Goal: Transaction & Acquisition: Obtain resource

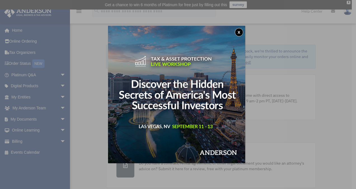
click at [240, 33] on button "x" at bounding box center [239, 32] width 8 height 8
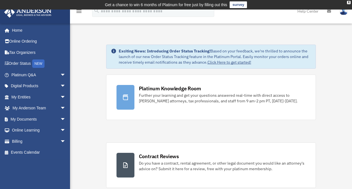
click at [60, 120] on span "arrow_drop_down" at bounding box center [65, 119] width 11 height 11
click at [0, 0] on link "Box" at bounding box center [0, 0] width 0 height 0
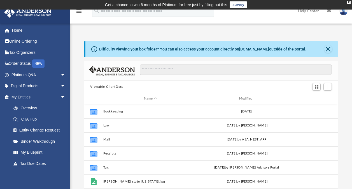
scroll to position [123, 250]
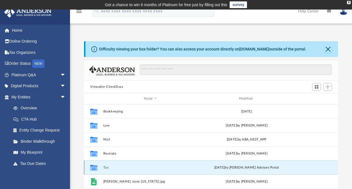
click at [104, 166] on button "Tax" at bounding box center [150, 168] width 94 height 4
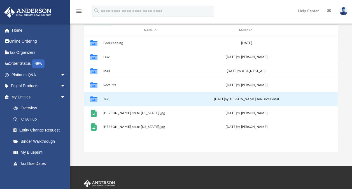
scroll to position [69, 0]
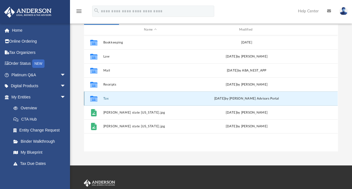
click at [106, 98] on button "Tax" at bounding box center [150, 99] width 94 height 4
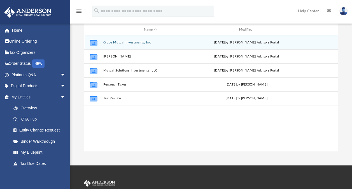
click at [123, 42] on button "Grace Mutual Investments, Inc." at bounding box center [150, 43] width 94 height 4
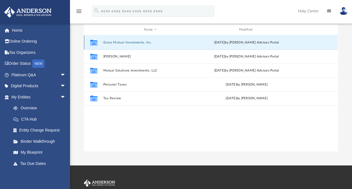
click at [123, 42] on button "Grace Mutual Investments, Inc." at bounding box center [150, 43] width 94 height 4
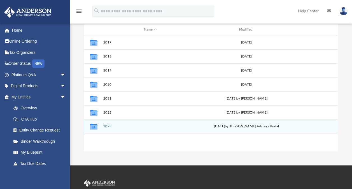
click at [110, 125] on button "2023" at bounding box center [150, 126] width 94 height 4
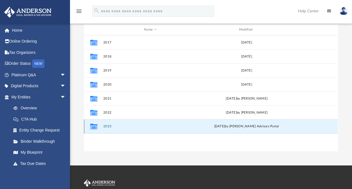
click at [110, 125] on button "2023" at bounding box center [150, 126] width 94 height 4
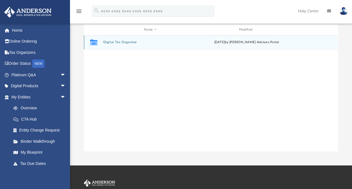
click at [123, 43] on button "Digital Tax Organizer" at bounding box center [150, 42] width 94 height 4
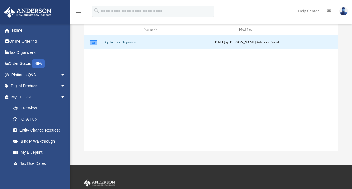
click at [123, 43] on button "Digital Tax Organizer" at bounding box center [150, 42] width 94 height 4
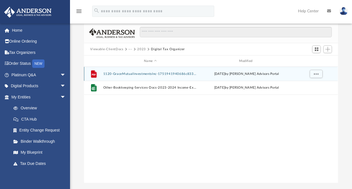
scroll to position [37, 0]
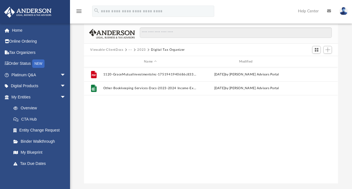
click at [142, 50] on button "2023" at bounding box center [141, 49] width 9 height 5
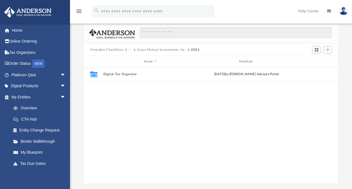
click at [147, 48] on button "Grace Mutual Investments, Inc." at bounding box center [161, 49] width 49 height 5
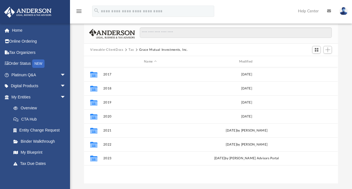
click at [131, 49] on button "Tax" at bounding box center [132, 49] width 6 height 5
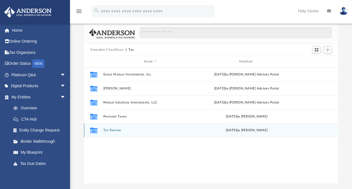
click at [115, 132] on div "Collaborated Folder Tax Review [DATE] by [PERSON_NAME]" at bounding box center [211, 130] width 254 height 14
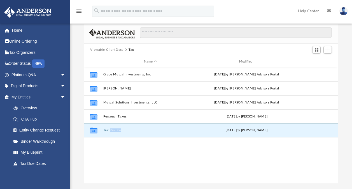
click at [115, 132] on div "Collaborated Folder Tax Review [DATE] by [PERSON_NAME]" at bounding box center [211, 130] width 254 height 14
drag, startPoint x: 115, startPoint y: 132, endPoint x: 109, endPoint y: 129, distance: 7.3
click at [109, 129] on button "Tax Review" at bounding box center [150, 130] width 94 height 4
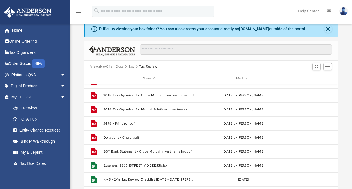
scroll to position [0, 0]
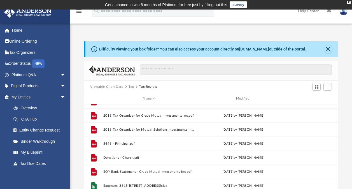
click at [131, 86] on button "Tax" at bounding box center [132, 86] width 6 height 5
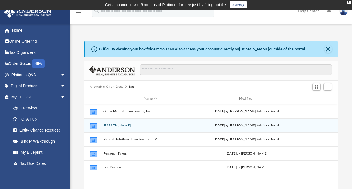
click at [120, 125] on button "[PERSON_NAME]" at bounding box center [150, 126] width 94 height 4
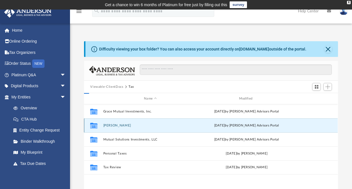
click at [120, 125] on button "[PERSON_NAME]" at bounding box center [150, 126] width 94 height 4
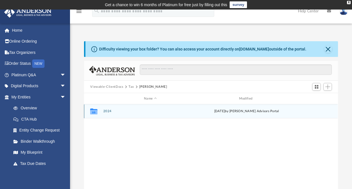
click at [109, 111] on button "2024" at bounding box center [150, 111] width 94 height 4
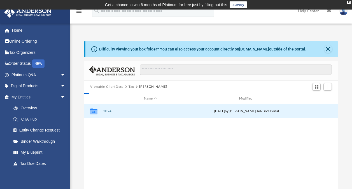
click at [109, 111] on button "2024" at bounding box center [150, 111] width 94 height 4
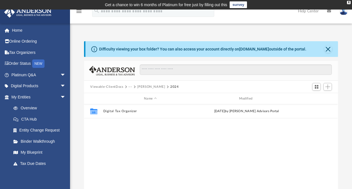
click at [145, 85] on button "[PERSON_NAME]" at bounding box center [151, 86] width 28 height 5
click at [131, 86] on button "Tax" at bounding box center [132, 86] width 6 height 5
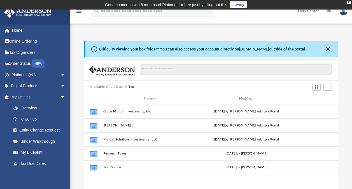
click at [118, 86] on button "Viewable-ClientDocs" at bounding box center [106, 86] width 33 height 5
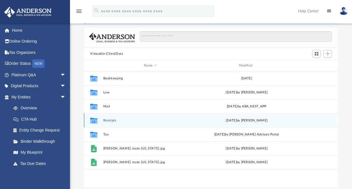
scroll to position [33, 0]
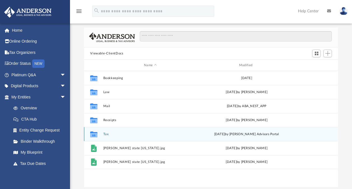
click at [107, 133] on button "Tax" at bounding box center [150, 134] width 94 height 4
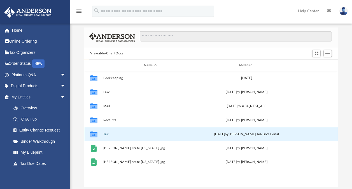
click at [107, 133] on button "Tax" at bounding box center [150, 134] width 94 height 4
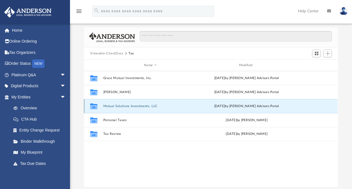
click at [126, 105] on button "Mutual Solutions Investments, LLC" at bounding box center [150, 106] width 94 height 4
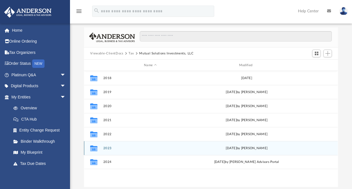
click at [108, 146] on div "Collaborated Folder 2023 [DATE] by [PERSON_NAME]" at bounding box center [211, 148] width 254 height 14
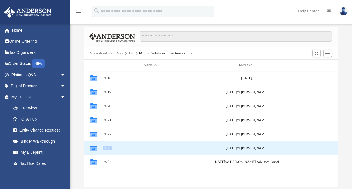
click at [108, 146] on div "Collaborated Folder 2023 [DATE] by [PERSON_NAME]" at bounding box center [211, 148] width 254 height 14
drag, startPoint x: 108, startPoint y: 146, endPoint x: 102, endPoint y: 148, distance: 6.0
click at [102, 148] on div "Collaborated Folder 2023 [DATE] by [PERSON_NAME]" at bounding box center [211, 148] width 254 height 14
drag, startPoint x: 102, startPoint y: 148, endPoint x: 92, endPoint y: 151, distance: 10.3
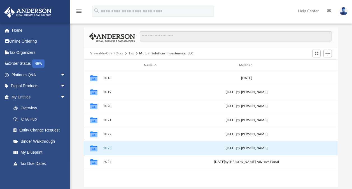
click at [92, 151] on icon "Collaborated Folder" at bounding box center [93, 147] width 9 height 9
click at [109, 148] on button "2023" at bounding box center [150, 148] width 94 height 4
drag, startPoint x: 109, startPoint y: 148, endPoint x: 104, endPoint y: 145, distance: 6.3
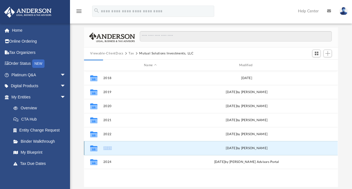
click at [104, 145] on div "Collaborated Folder 2023 [DATE] by [PERSON_NAME]" at bounding box center [211, 148] width 254 height 14
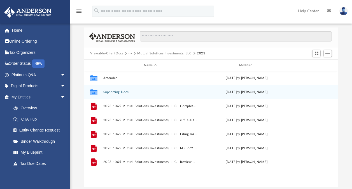
click at [122, 91] on button "Supporting Docs" at bounding box center [150, 92] width 94 height 4
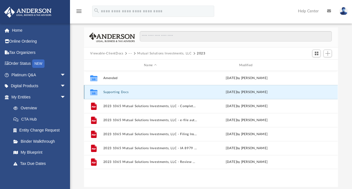
click at [122, 91] on button "Supporting Docs" at bounding box center [150, 92] width 94 height 4
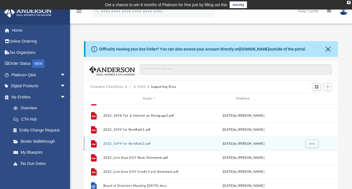
scroll to position [0, 0]
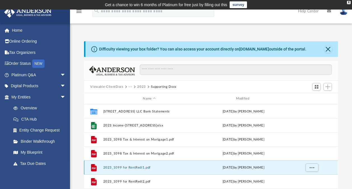
click at [136, 166] on button "2023_1099 for RentRedi1.pdf" at bounding box center [149, 168] width 92 height 4
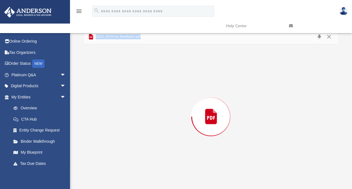
click at [136, 166] on div "Preview" at bounding box center [211, 116] width 254 height 145
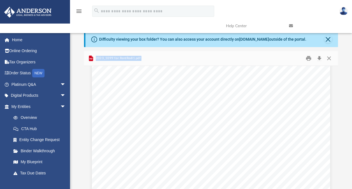
scroll to position [0, 0]
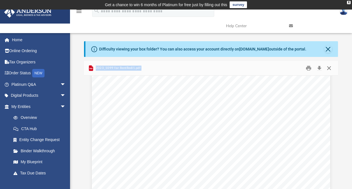
click at [331, 69] on button "Close" at bounding box center [329, 68] width 10 height 9
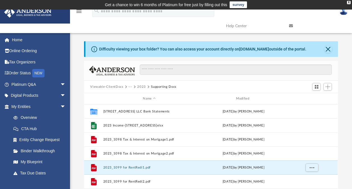
click at [143, 85] on button "2023" at bounding box center [141, 86] width 9 height 5
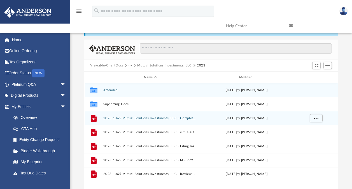
scroll to position [22, 0]
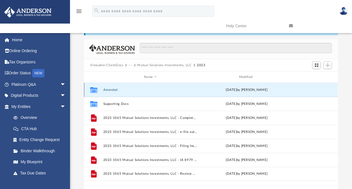
click at [111, 89] on button "Amended" at bounding box center [150, 90] width 94 height 4
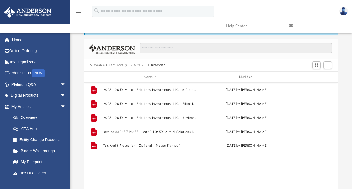
click at [142, 66] on button "2023" at bounding box center [141, 65] width 9 height 5
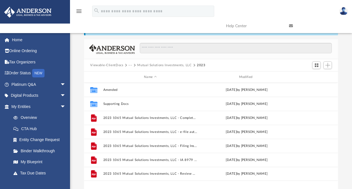
click at [153, 67] on button "Mutual Solutions Investments, LLC" at bounding box center [164, 65] width 54 height 5
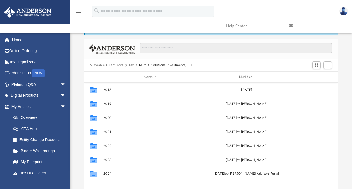
click at [131, 64] on button "Tax" at bounding box center [132, 65] width 6 height 5
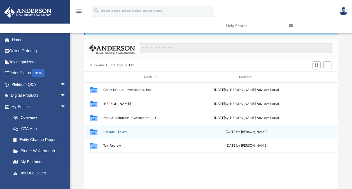
click at [117, 132] on button "Personal Taxes" at bounding box center [150, 132] width 94 height 4
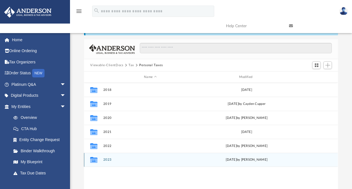
click at [110, 159] on button "2023" at bounding box center [150, 160] width 94 height 4
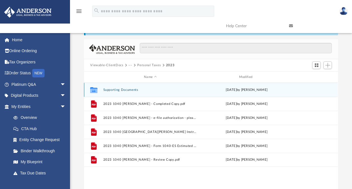
click at [118, 89] on button "Supporting Documents" at bounding box center [150, 90] width 94 height 4
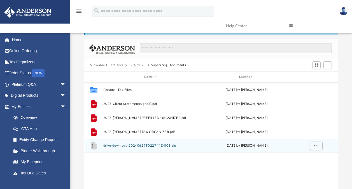
click at [131, 145] on button "drive-download-20240627T022744Z-001.zip" at bounding box center [150, 146] width 94 height 4
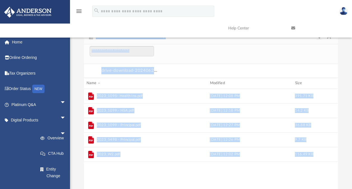
scroll to position [107, 250]
click at [129, 180] on div "2023_1095- Health Ins.pdf [DATE] 12:08 PM 391.71 KB 2023_1099 - HSA.pdf [DATE] …" at bounding box center [211, 139] width 254 height 100
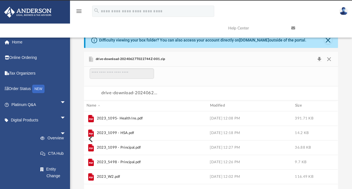
scroll to position [0, 0]
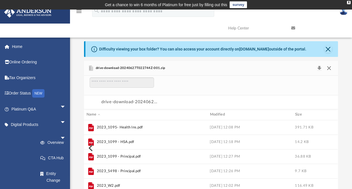
click at [328, 67] on button "Close" at bounding box center [329, 68] width 10 height 8
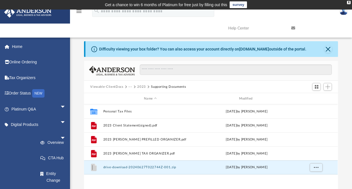
click at [120, 87] on button "Viewable-ClientDocs" at bounding box center [106, 86] width 33 height 5
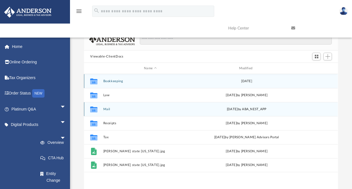
scroll to position [31, 0]
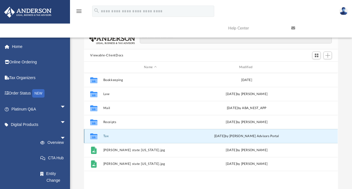
click at [105, 136] on button "Tax" at bounding box center [150, 136] width 94 height 4
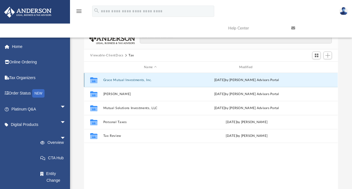
click at [121, 79] on button "Grace Mutual Investments, Inc." at bounding box center [150, 80] width 94 height 4
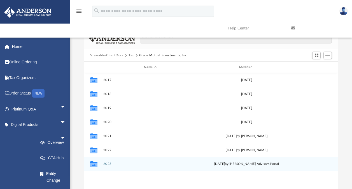
click at [107, 165] on button "2023" at bounding box center [150, 164] width 94 height 4
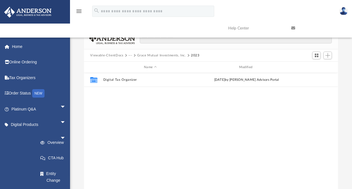
click at [170, 55] on button "Grace Mutual Investments, Inc." at bounding box center [161, 55] width 49 height 5
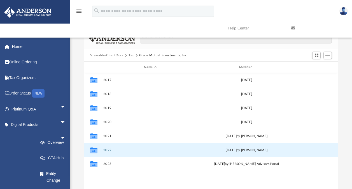
click at [105, 150] on button "2022" at bounding box center [150, 150] width 94 height 4
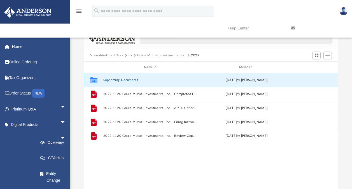
click at [121, 81] on button "Supporting Documents" at bounding box center [150, 80] width 94 height 4
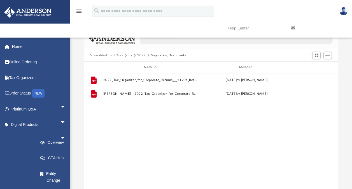
click at [143, 56] on button "2022" at bounding box center [141, 55] width 9 height 5
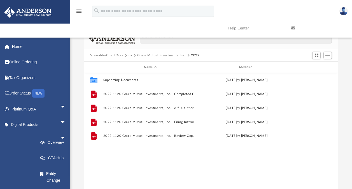
click at [146, 55] on button "Grace Mutual Investments, Inc." at bounding box center [161, 55] width 49 height 5
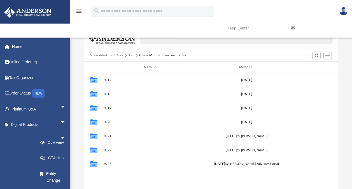
click at [131, 56] on button "Tax" at bounding box center [132, 55] width 6 height 5
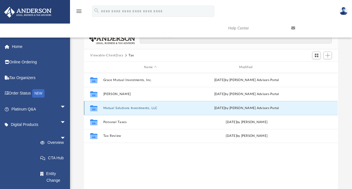
click at [123, 107] on button "Mutual Solutions Investments, LLC" at bounding box center [150, 108] width 94 height 4
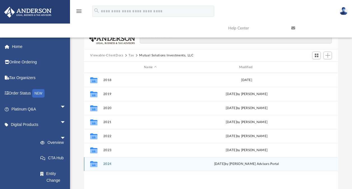
click at [108, 163] on button "2024" at bounding box center [150, 164] width 94 height 4
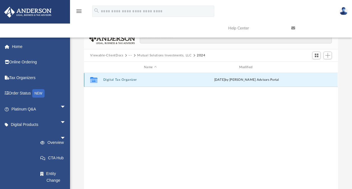
click at [125, 80] on button "Digital Tax Organizer" at bounding box center [150, 80] width 94 height 4
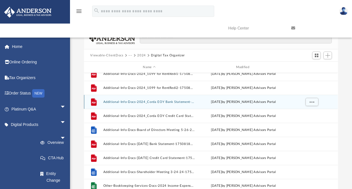
scroll to position [52, 0]
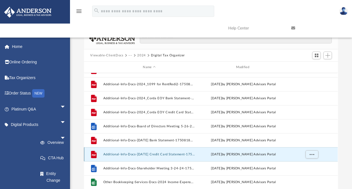
click at [151, 152] on button "Additional-Info-Docs-[DATE] Credit Card Statement-1750818610685b5f32371a5.pdf" at bounding box center [149, 154] width 92 height 4
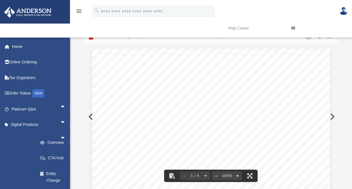
scroll to position [0, 0]
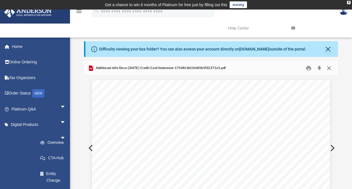
click at [328, 69] on button "Close" at bounding box center [329, 68] width 10 height 9
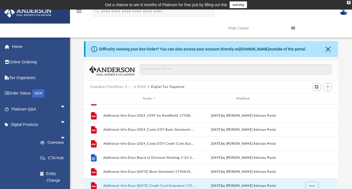
scroll to position [3, 0]
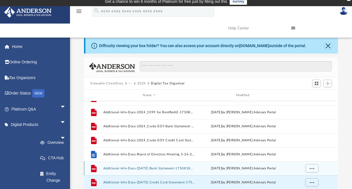
click at [156, 168] on button "Additional-Info-Docs-[DATE] Bank Statement-1750818609685b5f31d13a2.pdf" at bounding box center [149, 168] width 92 height 4
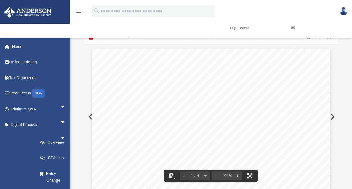
scroll to position [0, 0]
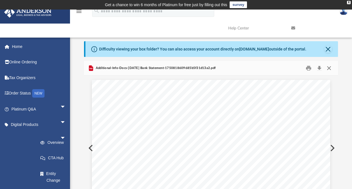
click at [329, 69] on button "Close" at bounding box center [329, 68] width 10 height 9
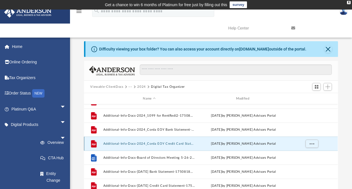
click at [159, 142] on button "Additional-Info-Docs-2024_Corda EOY Credit Card Statement-1750818609685b5f31c6d…" at bounding box center [149, 144] width 92 height 4
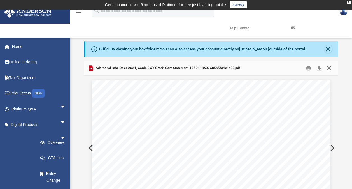
click at [330, 67] on button "Close" at bounding box center [329, 68] width 10 height 9
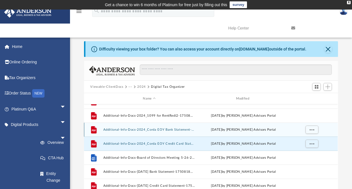
click at [155, 129] on button "Additional-Info-Docs-2024_Corda EOY Bank Statement-1750818610685b5f32c40ab.pdf" at bounding box center [149, 130] width 92 height 4
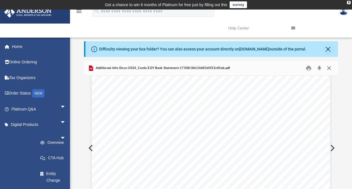
click at [330, 68] on button "Close" at bounding box center [329, 68] width 10 height 9
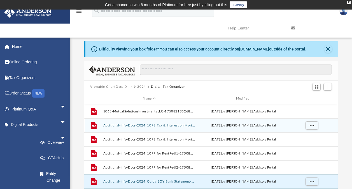
click at [163, 123] on div "File Additional-Info-Docs-2024_1098 Tax & Interest on Mortgage1-1750818608685b5…" at bounding box center [211, 125] width 254 height 14
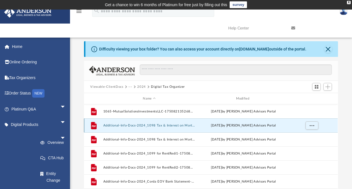
click at [160, 124] on button "Additional-Info-Docs-2024_1098 Tax & Interest on Mortgage1-1750818608685b5f30f2…" at bounding box center [149, 126] width 92 height 4
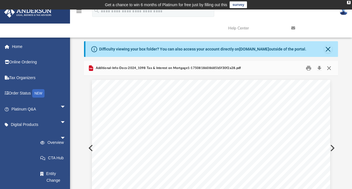
click at [331, 67] on button "Close" at bounding box center [329, 68] width 10 height 9
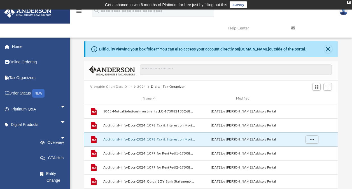
click at [158, 138] on button "Additional-Info-Docs-2024_1098 Tax & Interest on Mortgage2-1750818609685b5f31b6…" at bounding box center [149, 140] width 92 height 4
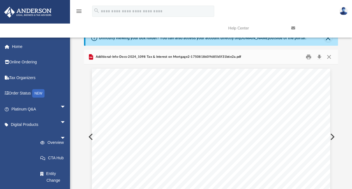
scroll to position [11, 0]
click at [332, 55] on button "Close" at bounding box center [329, 56] width 10 height 9
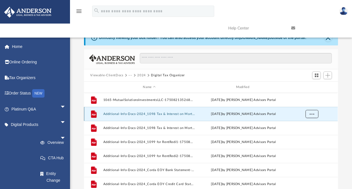
click at [312, 114] on span "More options" at bounding box center [312, 113] width 4 height 3
click at [341, 85] on div "Difficulty viewing your box folder? You can also access your account directly o…" at bounding box center [211, 119] width 282 height 179
